Goal: Task Accomplishment & Management: Use online tool/utility

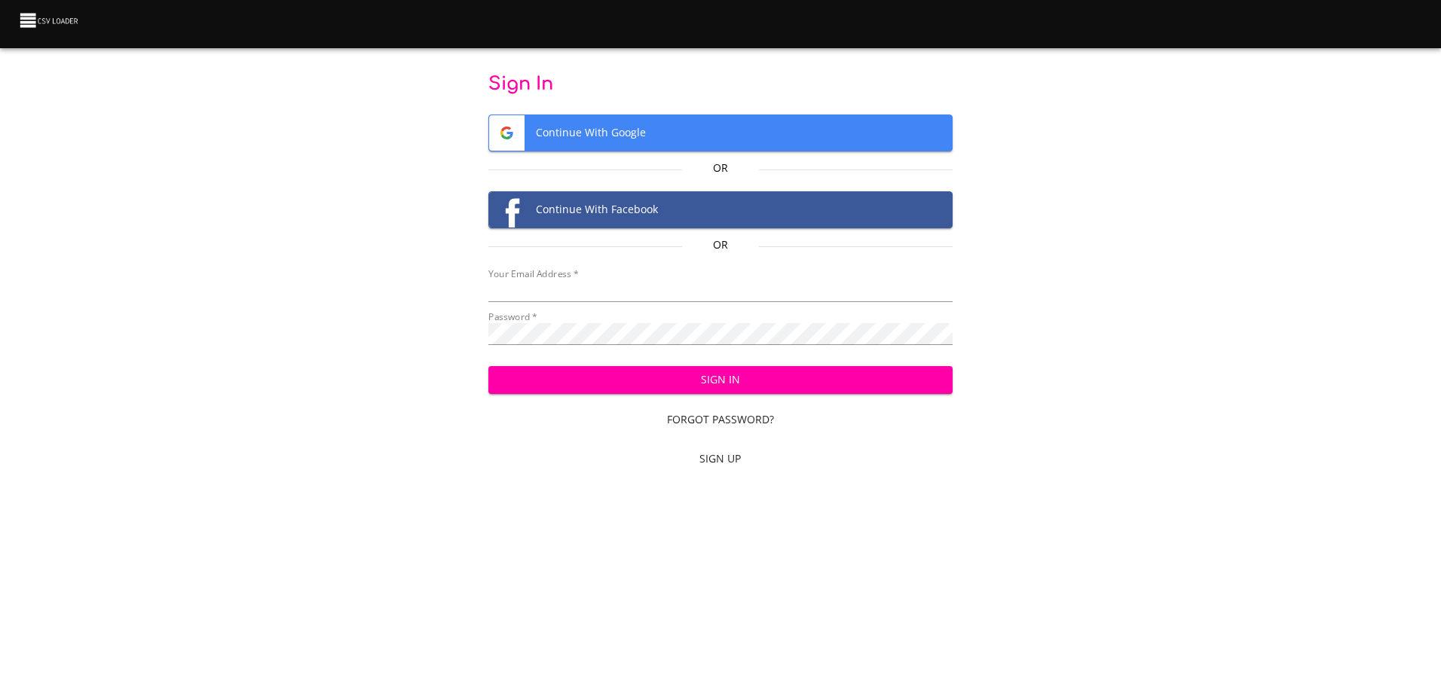
type input "mammothequipment10@gmail.com"
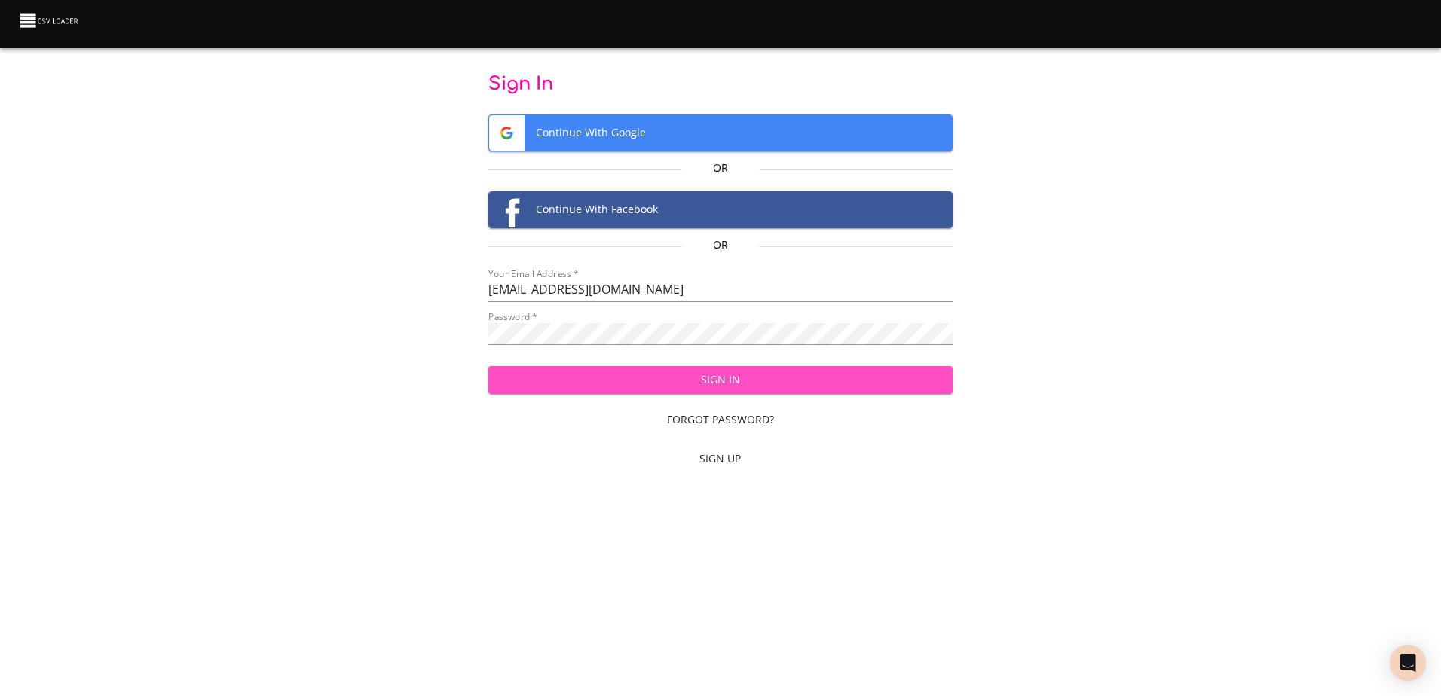
click at [614, 390] on button "Sign In" at bounding box center [720, 380] width 464 height 28
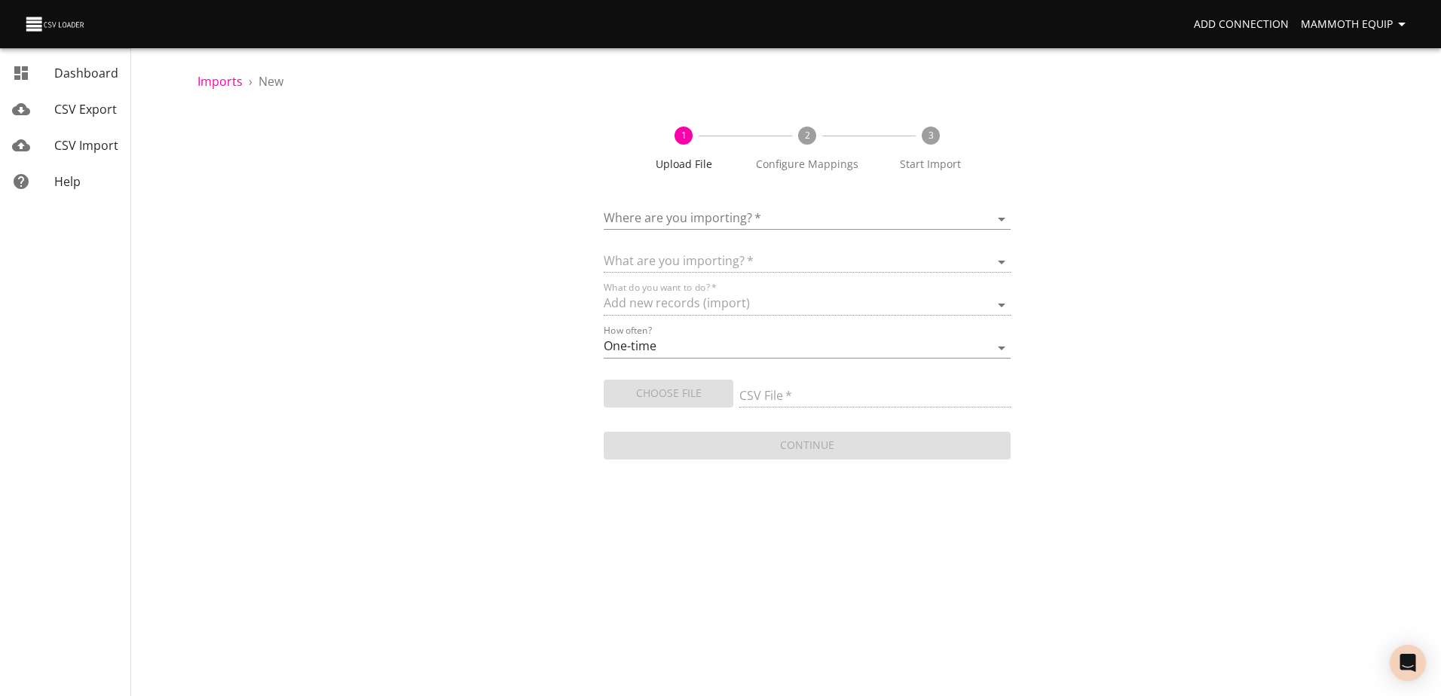
click at [1004, 218] on body "Add Connection Mammoth Equip Dashboard CSV Export CSV Import Help Imports › New…" at bounding box center [720, 348] width 1441 height 696
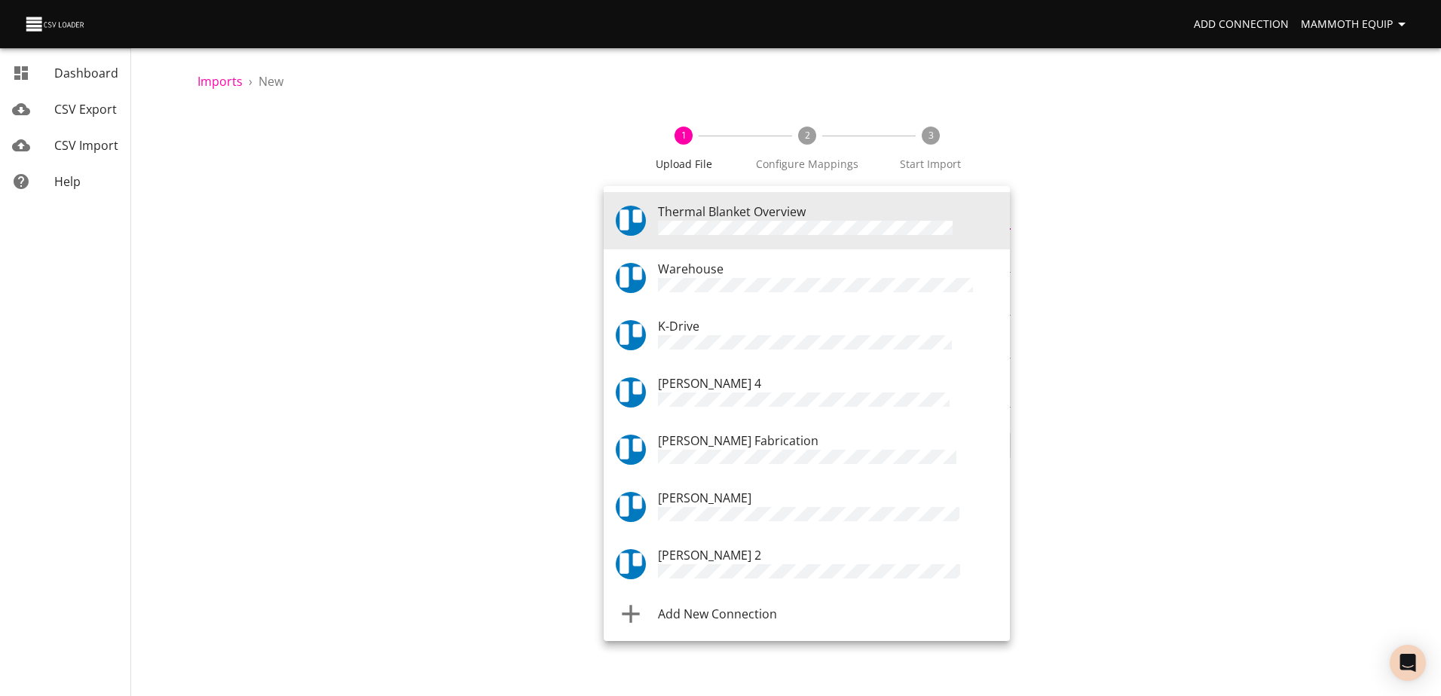
click at [715, 271] on span "Warehouse" at bounding box center [691, 269] width 66 height 17
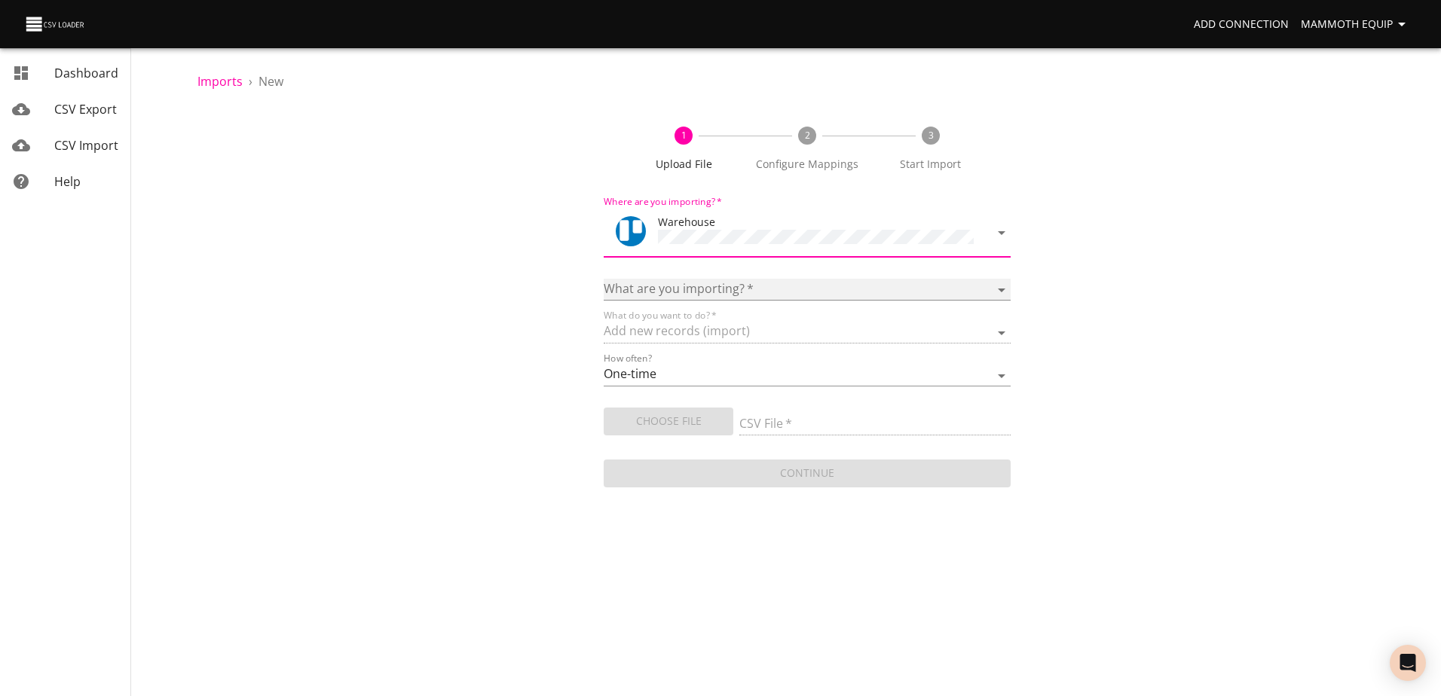
click at [999, 286] on select "Boards Cards Checkitems Checklists" at bounding box center [807, 290] width 406 height 22
select select "cards"
click at [604, 279] on select "Boards Cards Checkitems Checklists" at bounding box center [807, 290] width 406 height 22
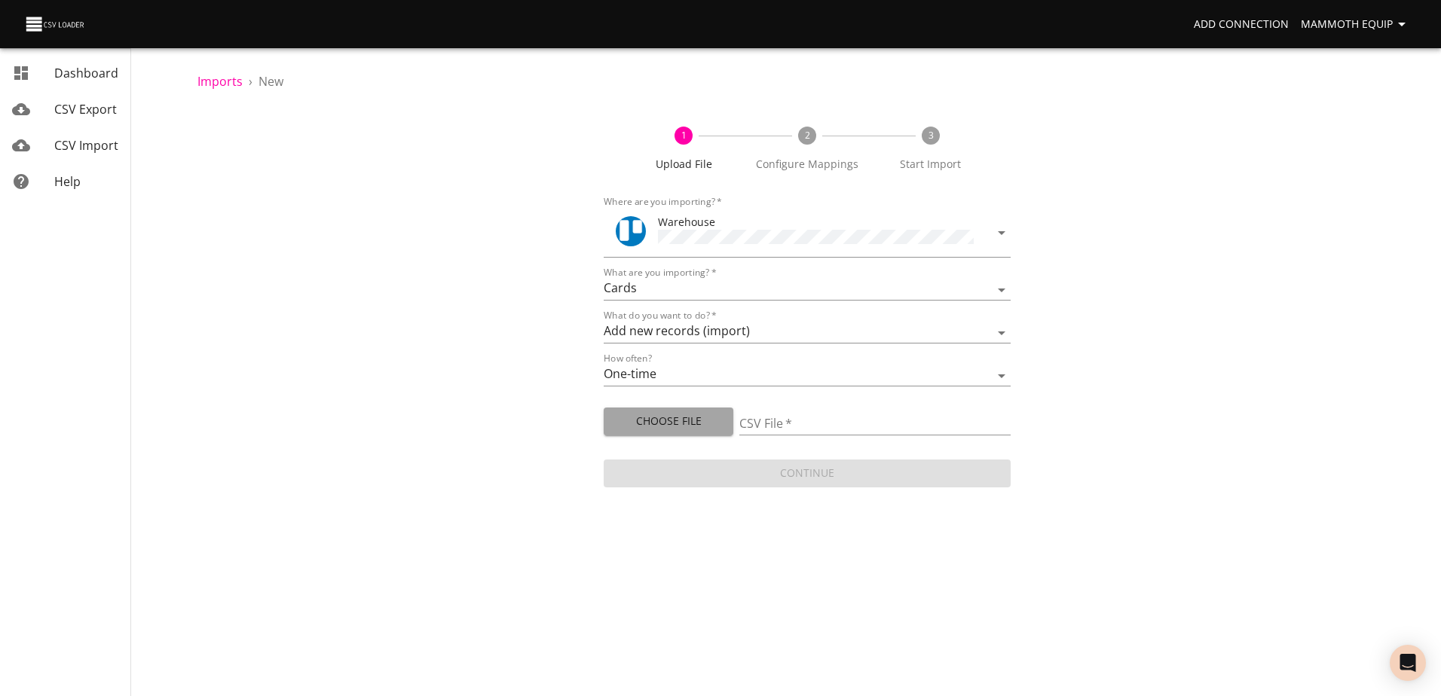
click at [665, 431] on button "Choose File" at bounding box center [669, 422] width 130 height 28
type input "Import1.xlsx"
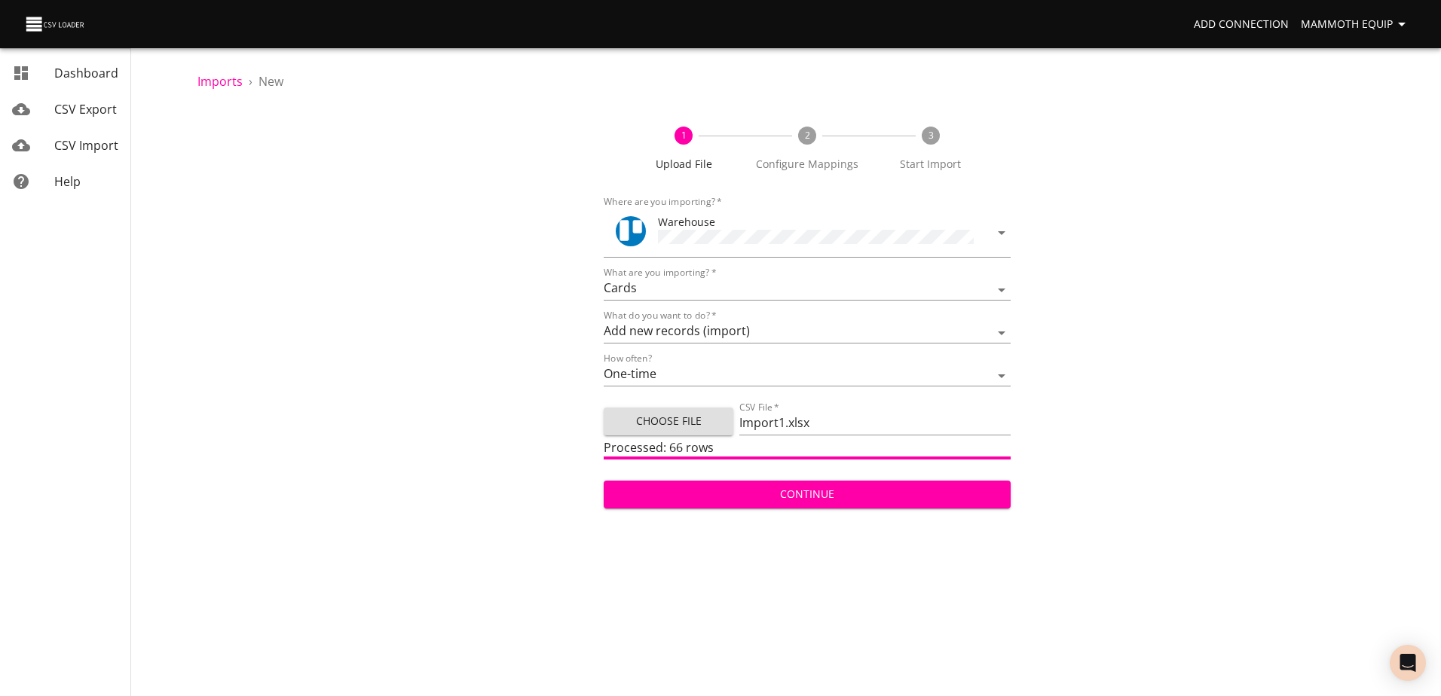
click at [820, 492] on span "Continue" at bounding box center [807, 494] width 382 height 19
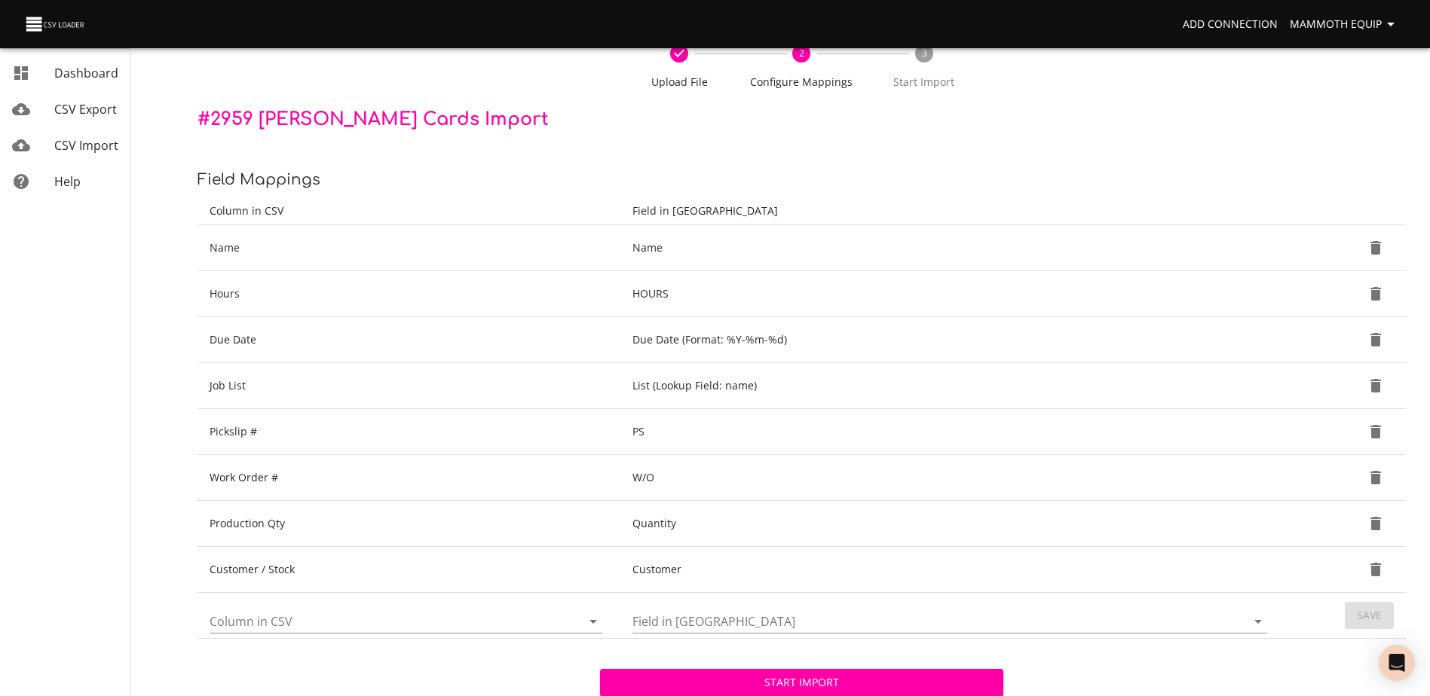
scroll to position [159, 0]
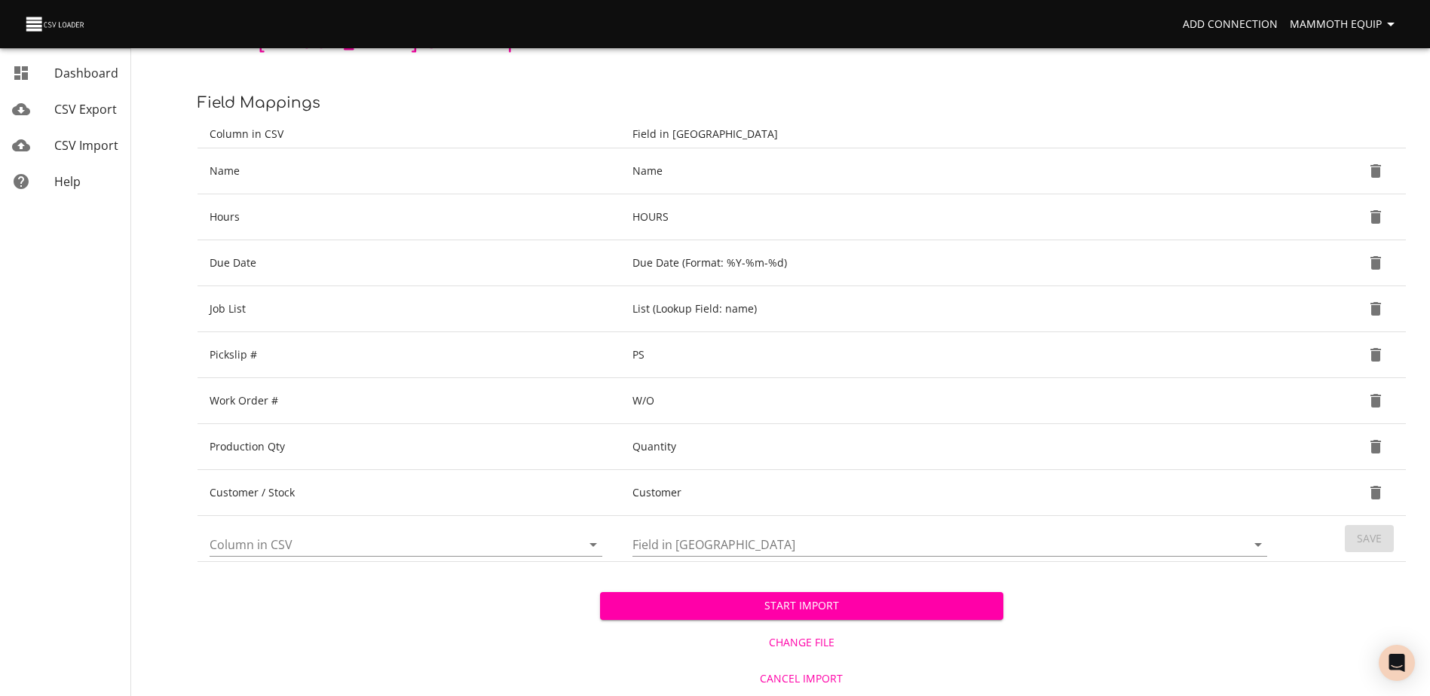
click at [889, 598] on span "Start Import" at bounding box center [801, 606] width 378 height 19
